Goal: Transaction & Acquisition: Purchase product/service

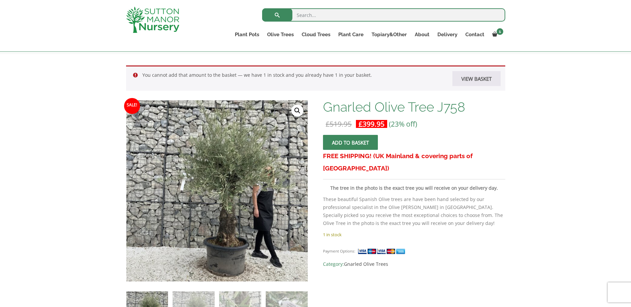
scroll to position [100, 0]
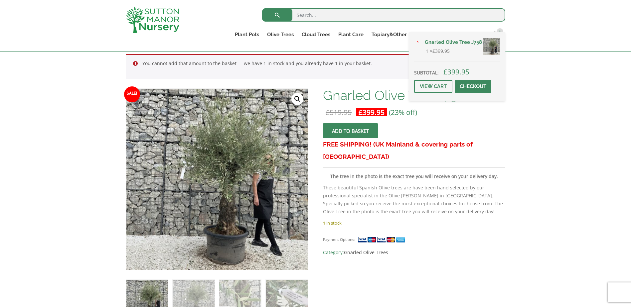
click at [498, 33] on div "× Gnarled Olive Tree J758 1 × £ 399.95 Subtotal: £ 399.95 View cart Checkout" at bounding box center [457, 66] width 96 height 69
click at [421, 87] on link "View cart" at bounding box center [433, 86] width 38 height 13
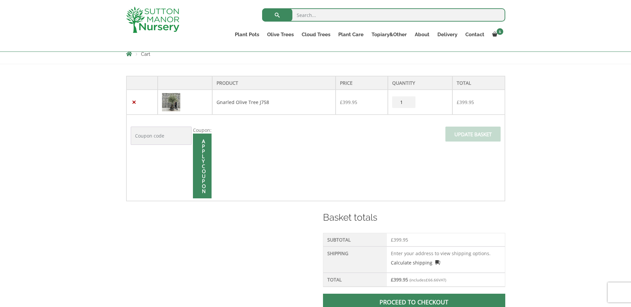
scroll to position [133, 0]
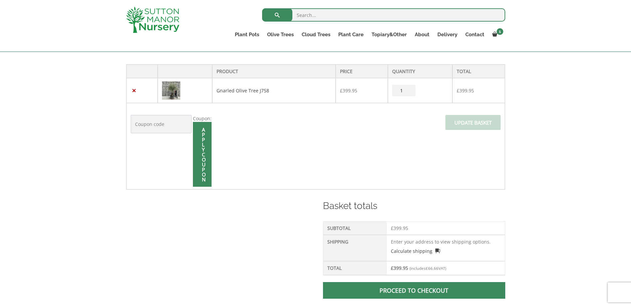
click at [414, 291] on span at bounding box center [414, 291] width 0 height 0
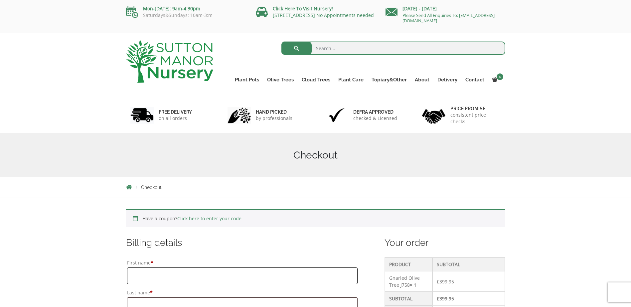
click at [224, 276] on input "First name *" at bounding box center [242, 276] width 231 height 17
type input "[PERSON_NAME]"
type input "Innospec Limited"
type input "Innospec Ltd"
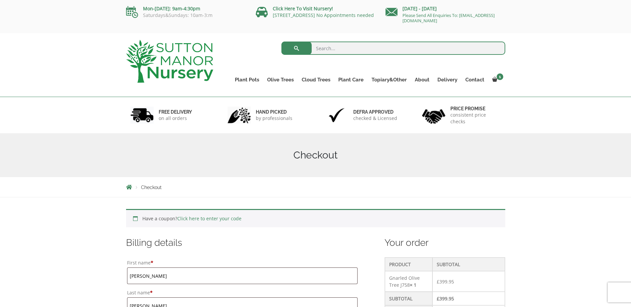
type input "[GEOGRAPHIC_DATA]"
type input "CH65 4EY"
type input "[PHONE_NUMBER]"
type input "[PERSON_NAME][EMAIL_ADDRESS][PERSON_NAME][DOMAIN_NAME]"
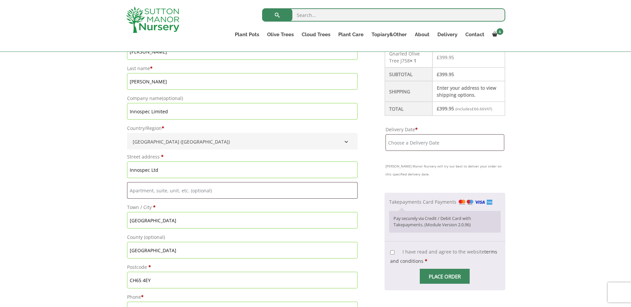
scroll to position [212, 0]
drag, startPoint x: 172, startPoint y: 173, endPoint x: 60, endPoint y: 166, distance: 112.2
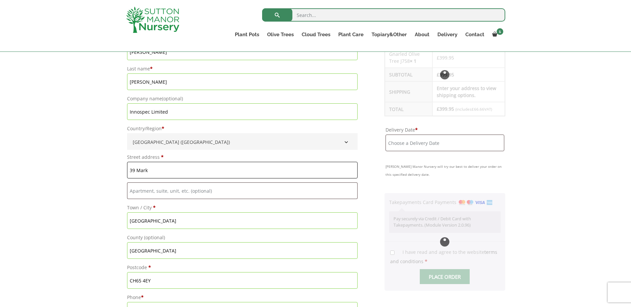
type input "39 [PERSON_NAME]"
type input "Bromborough"
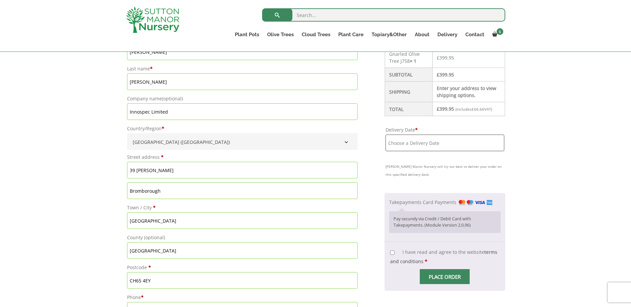
drag, startPoint x: 179, startPoint y: 223, endPoint x: 80, endPoint y: 220, distance: 98.8
drag, startPoint x: 174, startPoint y: 192, endPoint x: 74, endPoint y: 191, distance: 99.4
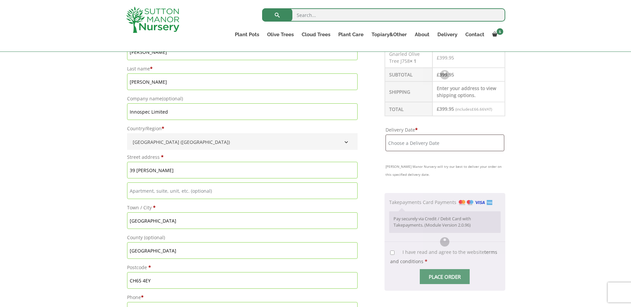
drag, startPoint x: 163, startPoint y: 220, endPoint x: 108, endPoint y: 220, distance: 54.5
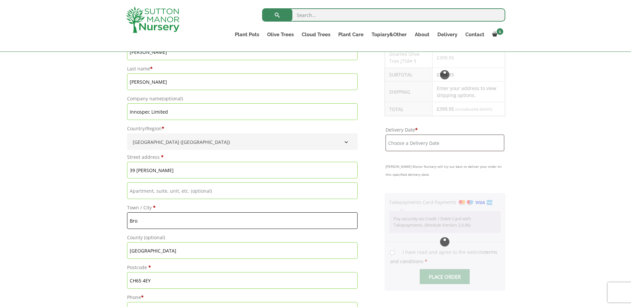
type input "Bromborough"
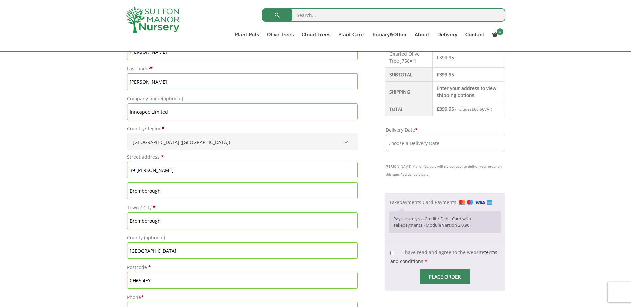
drag, startPoint x: 171, startPoint y: 191, endPoint x: 73, endPoint y: 191, distance: 97.1
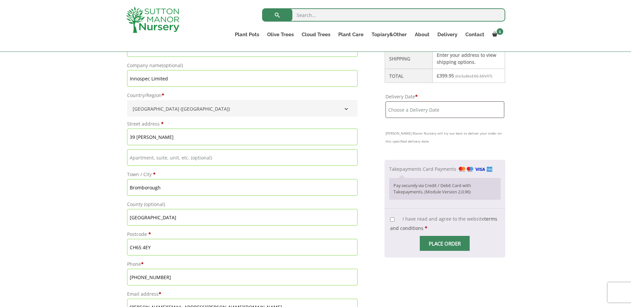
drag, startPoint x: 164, startPoint y: 246, endPoint x: 66, endPoint y: 246, distance: 97.1
click at [66, 246] on div "Have a coupon? Click here to enter your code Apply coupon Billing details First…" at bounding box center [315, 295] width 631 height 711
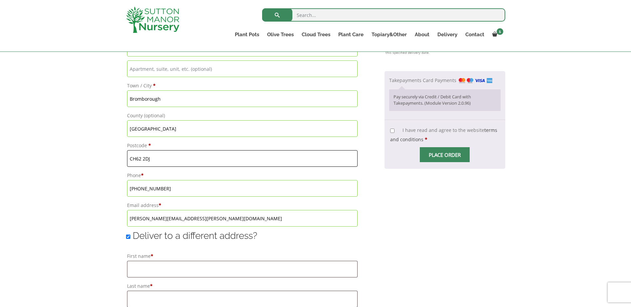
scroll to position [345, 0]
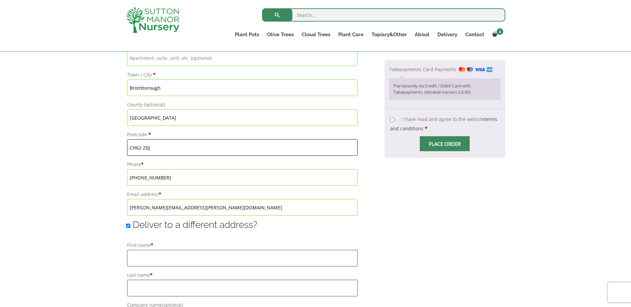
type input "CH62 2DJ"
click at [127, 225] on input "Deliver to a different address?" at bounding box center [128, 226] width 4 height 4
checkbox input "false"
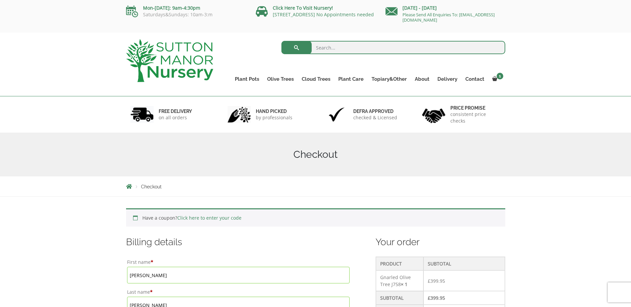
scroll to position [0, 0]
